Goal: Task Accomplishment & Management: Use online tool/utility

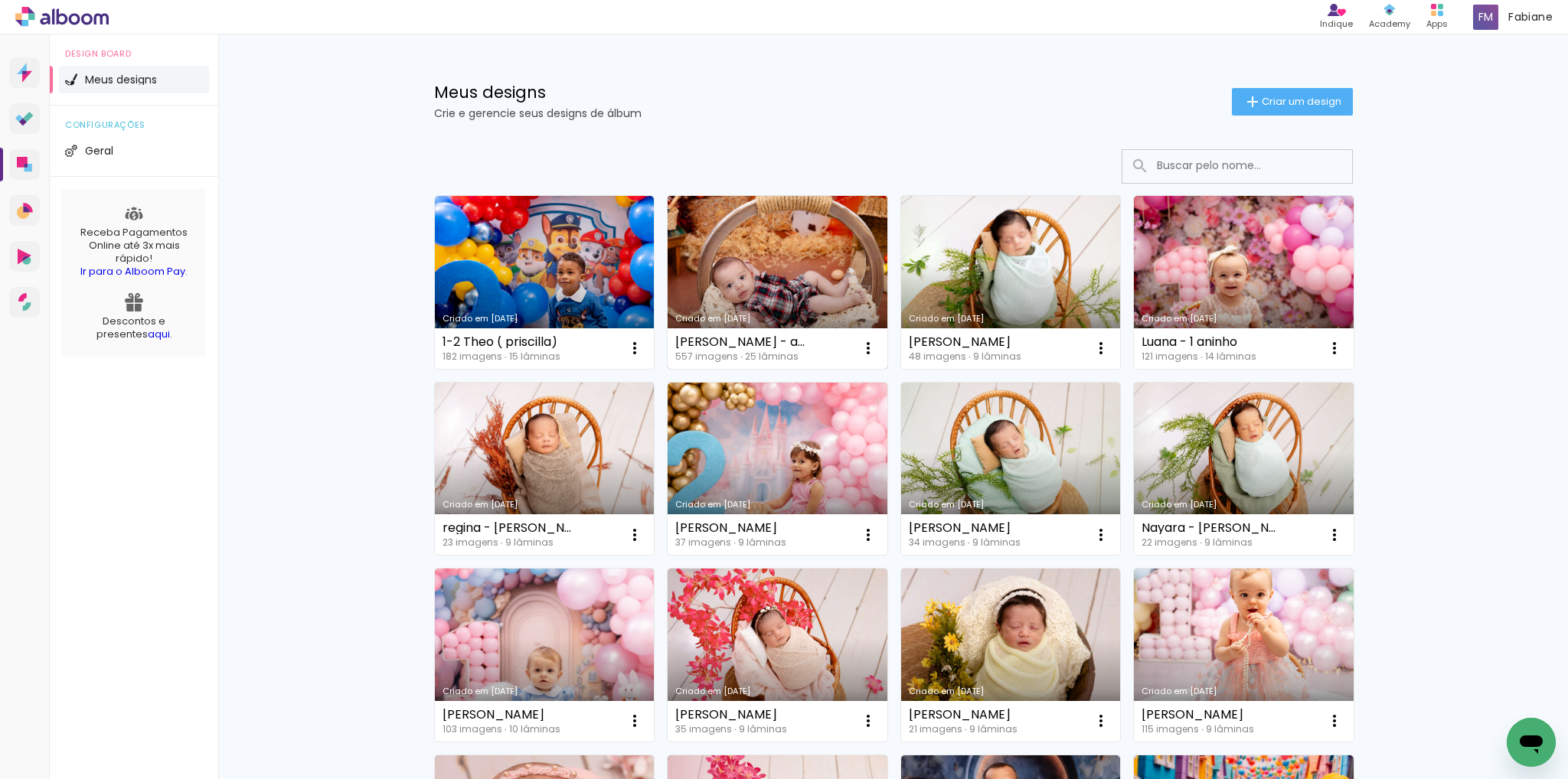
click at [778, 291] on link "Criado em [DATE]" at bounding box center [777, 283] width 220 height 173
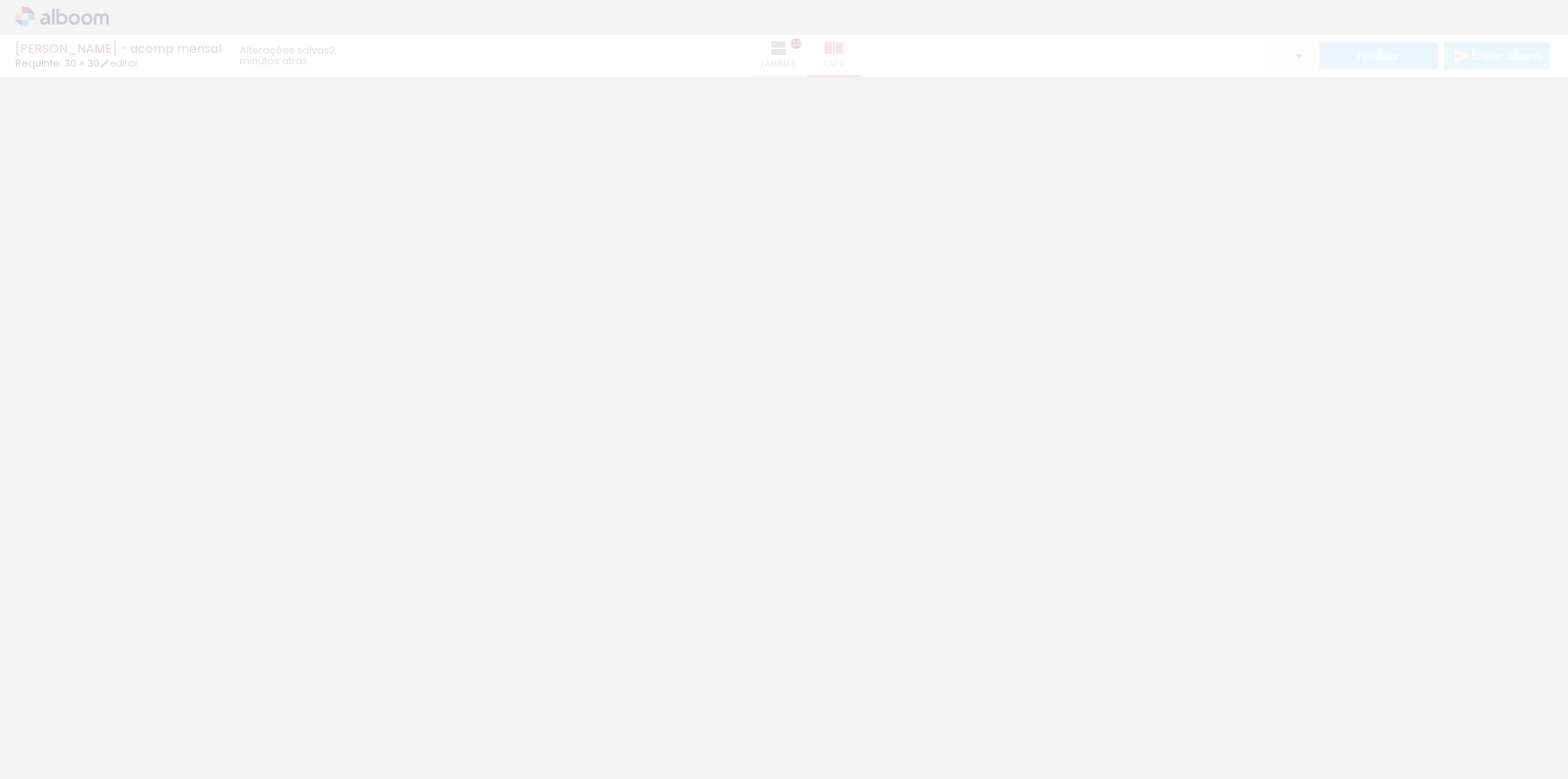
type input "0"
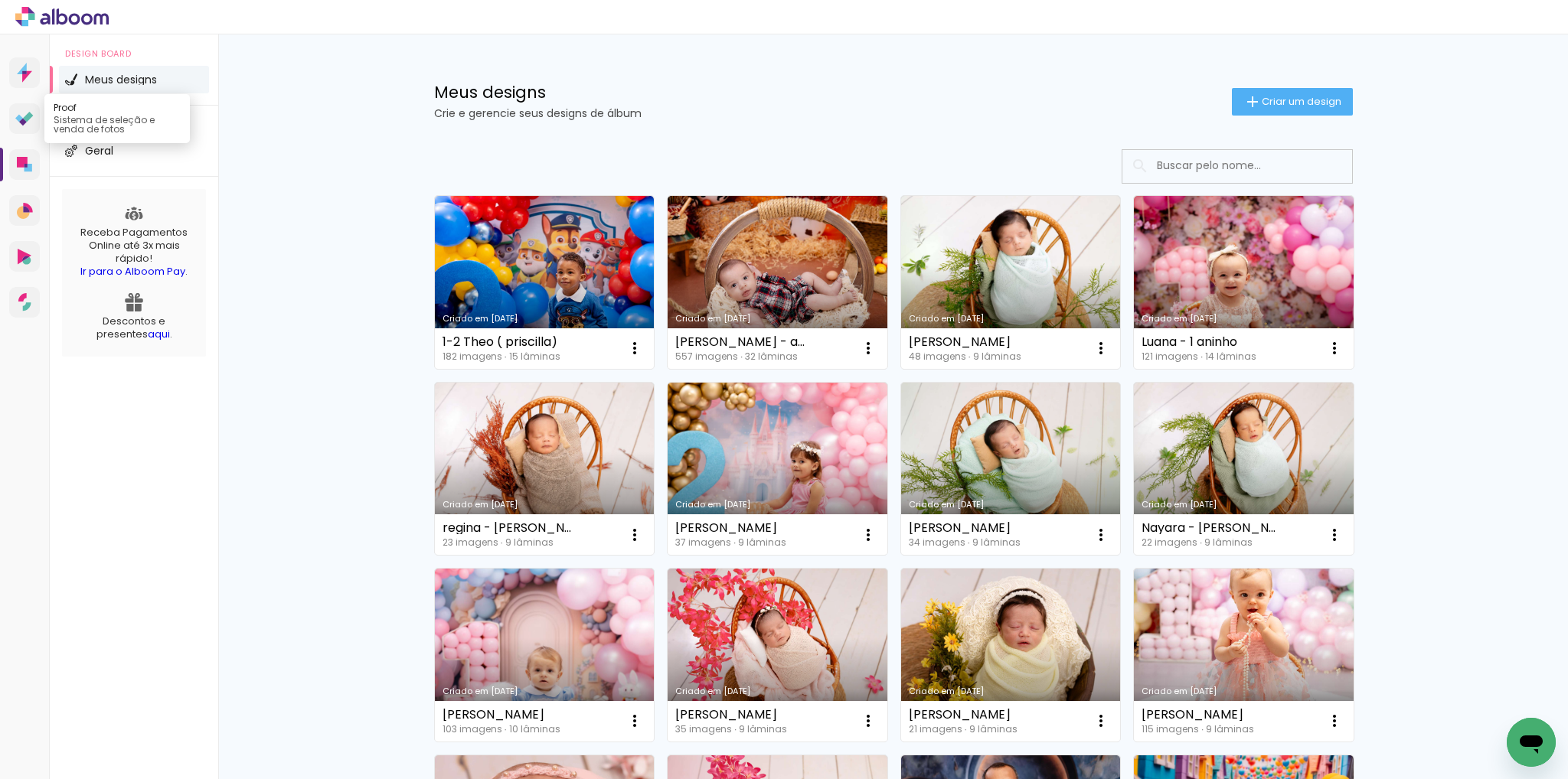
click at [37, 114] on link "Proof Sistema de seleção e venda de fotos" at bounding box center [24, 118] width 31 height 31
